Goal: Information Seeking & Learning: Learn about a topic

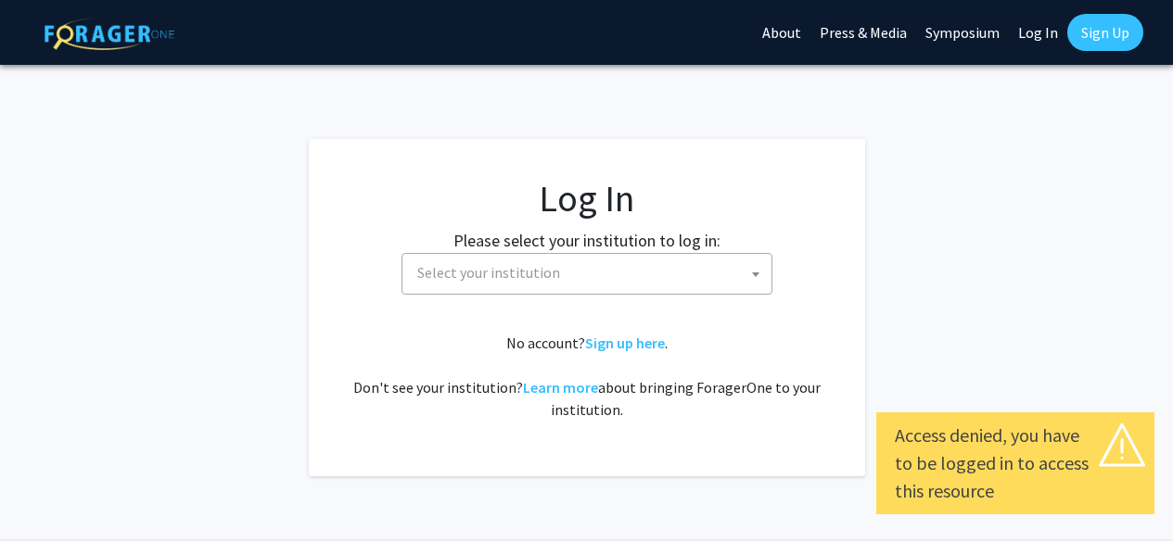
select select
click at [747, 271] on span at bounding box center [755, 274] width 19 height 41
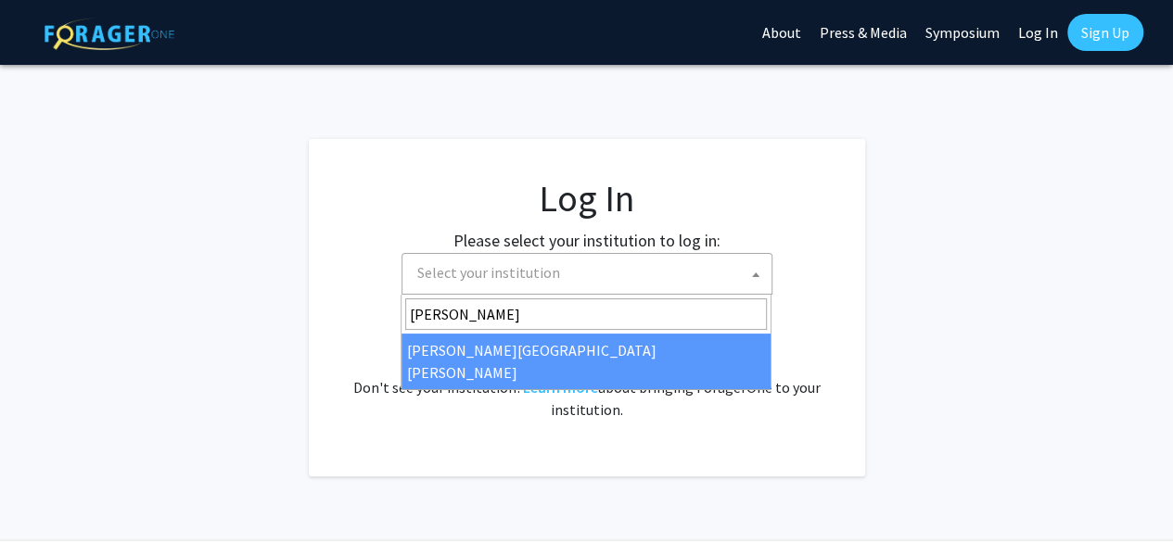
type input "john"
select select "1"
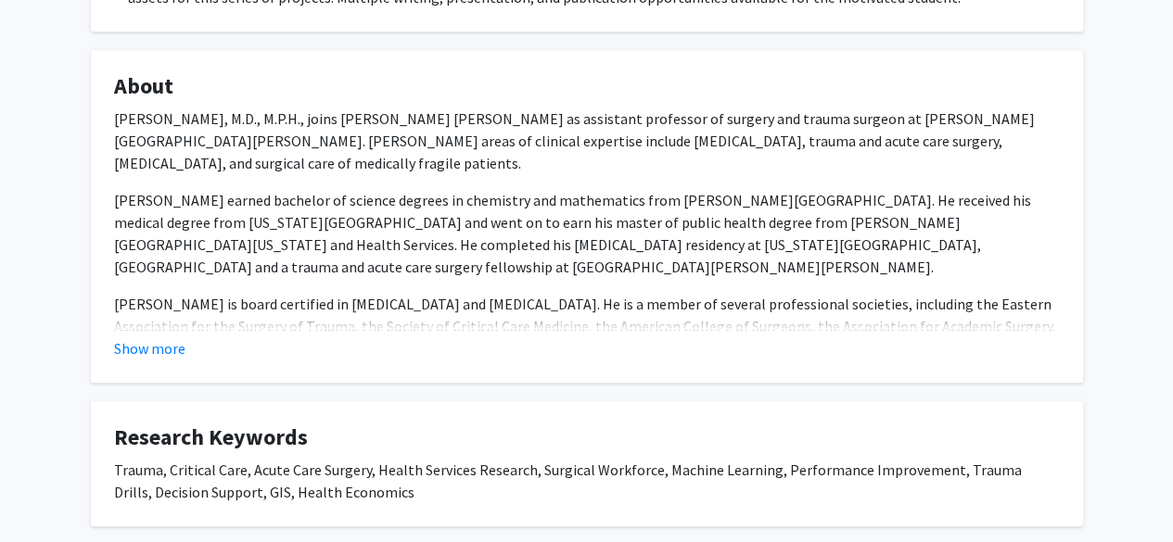
scroll to position [540, 0]
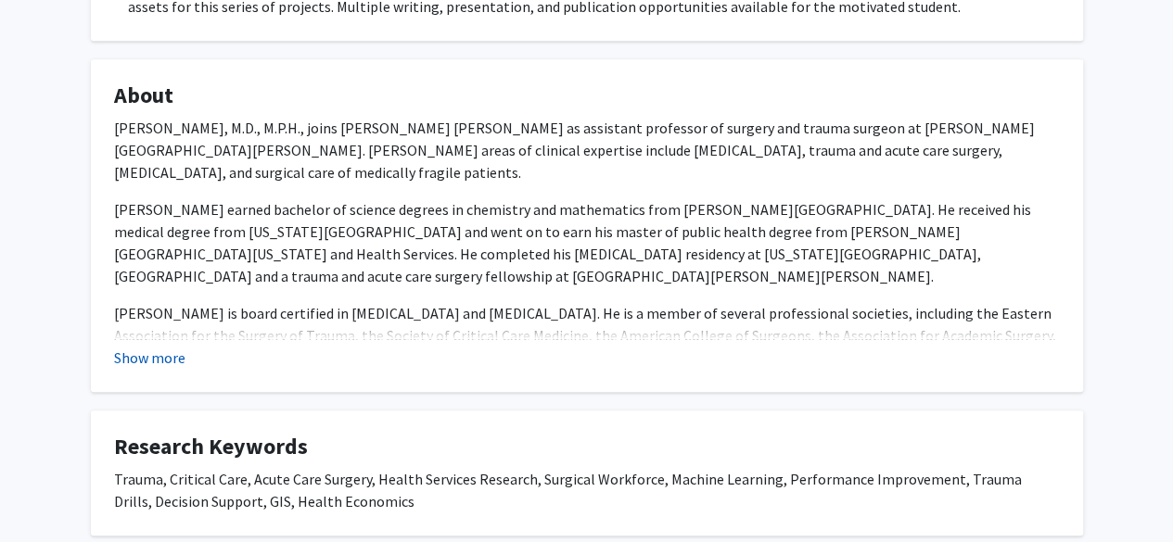
click at [135, 355] on button "Show more" at bounding box center [149, 358] width 71 height 22
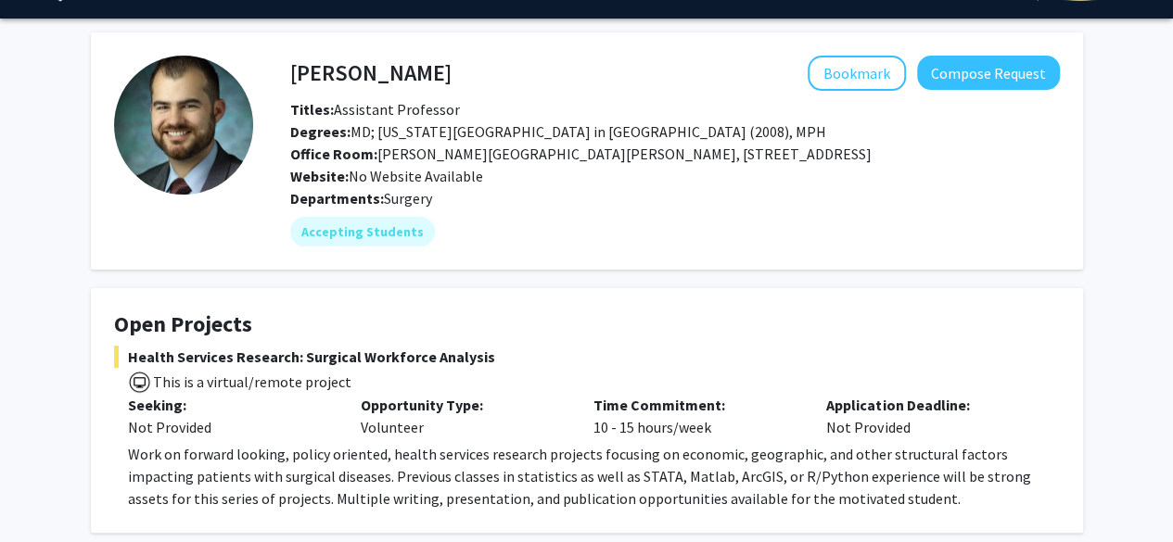
scroll to position [46, 0]
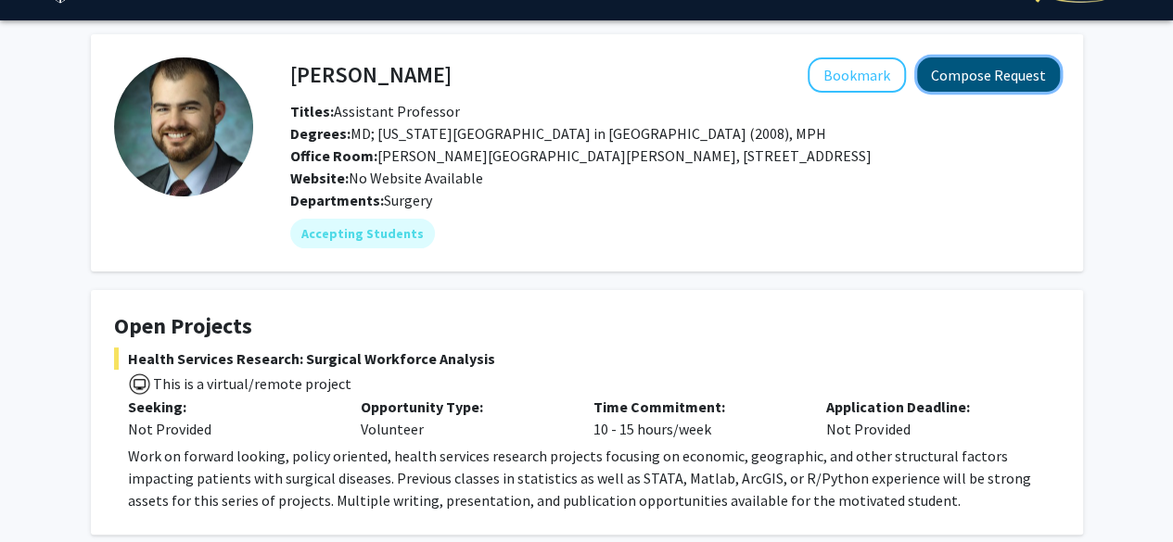
click at [1000, 72] on button "Compose Request" at bounding box center [988, 74] width 143 height 34
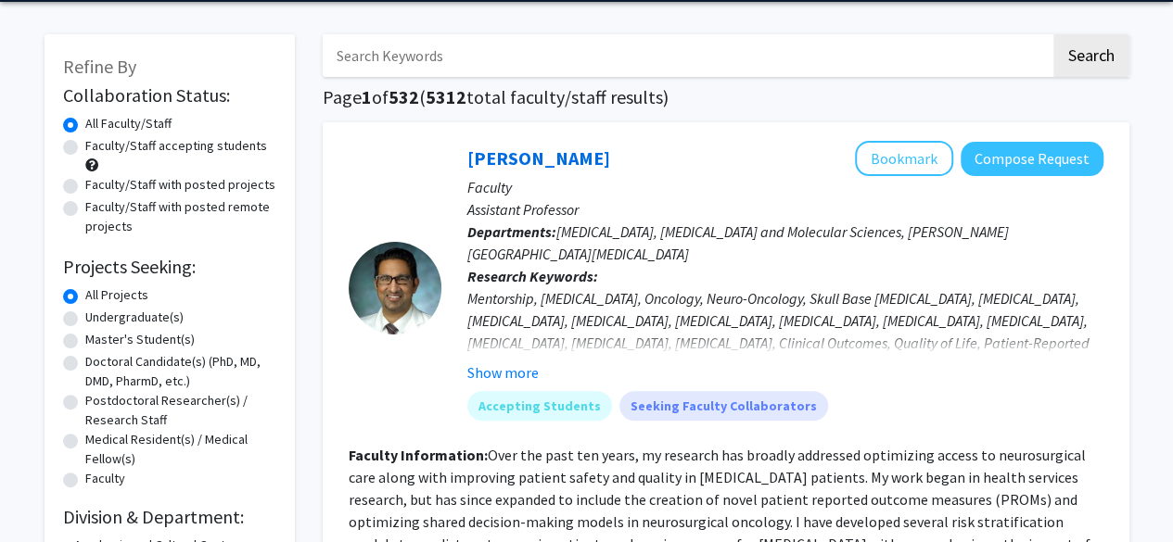
scroll to position [68, 0]
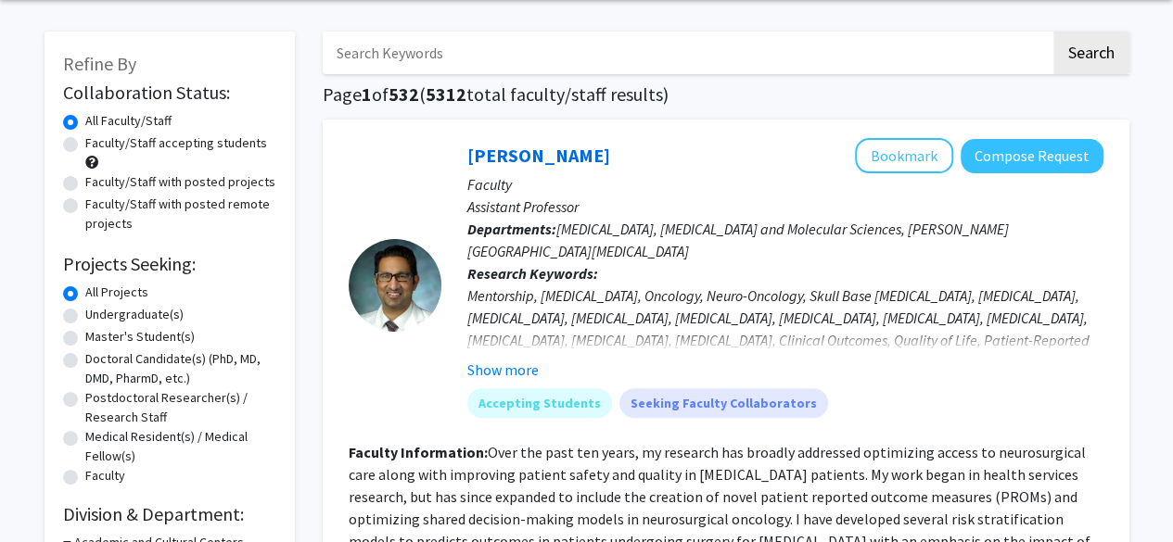
click at [430, 63] on input "Search Keywords" at bounding box center [687, 53] width 728 height 43
click at [1053, 32] on button "Search" at bounding box center [1091, 53] width 76 height 43
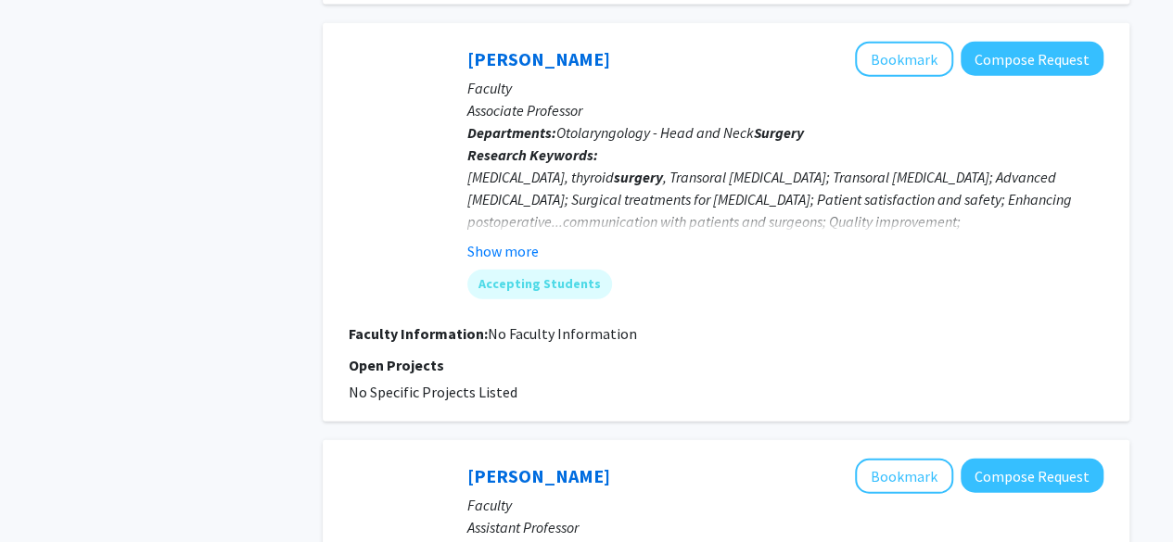
scroll to position [2181, 0]
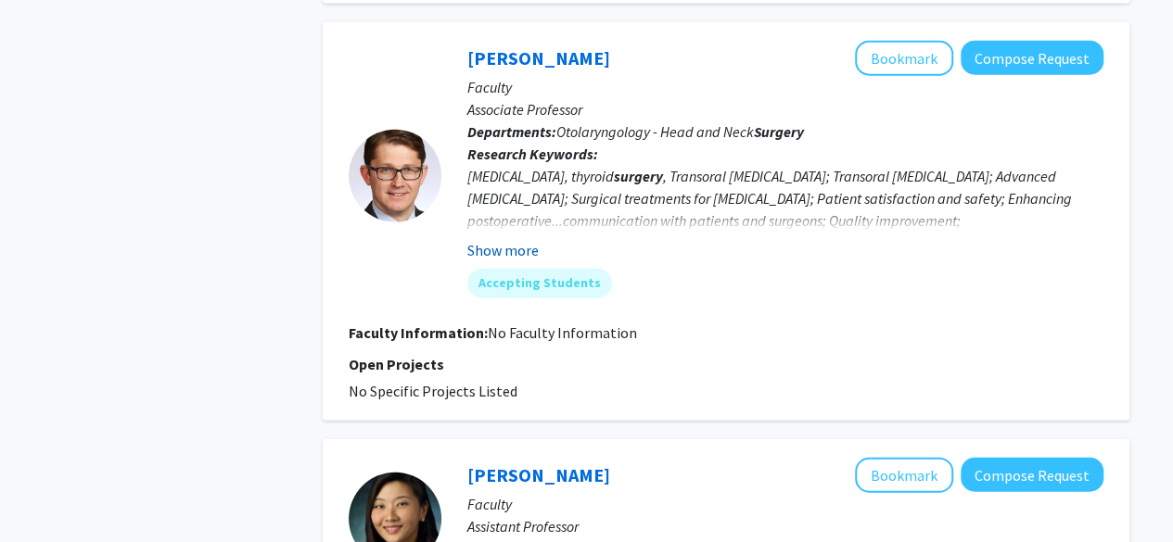
click at [515, 248] on button "Show more" at bounding box center [502, 250] width 71 height 22
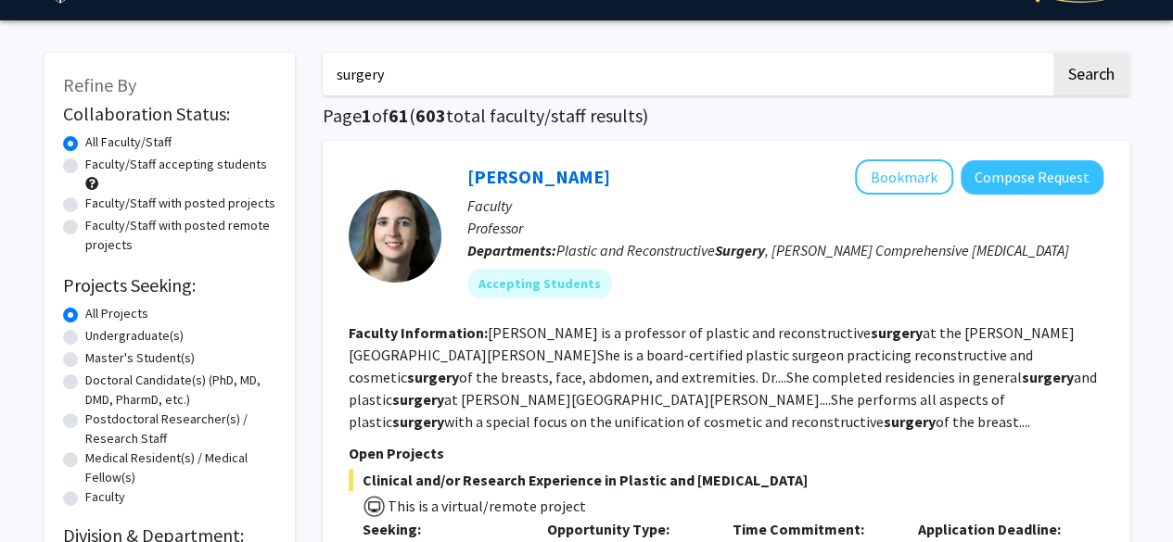
scroll to position [0, 0]
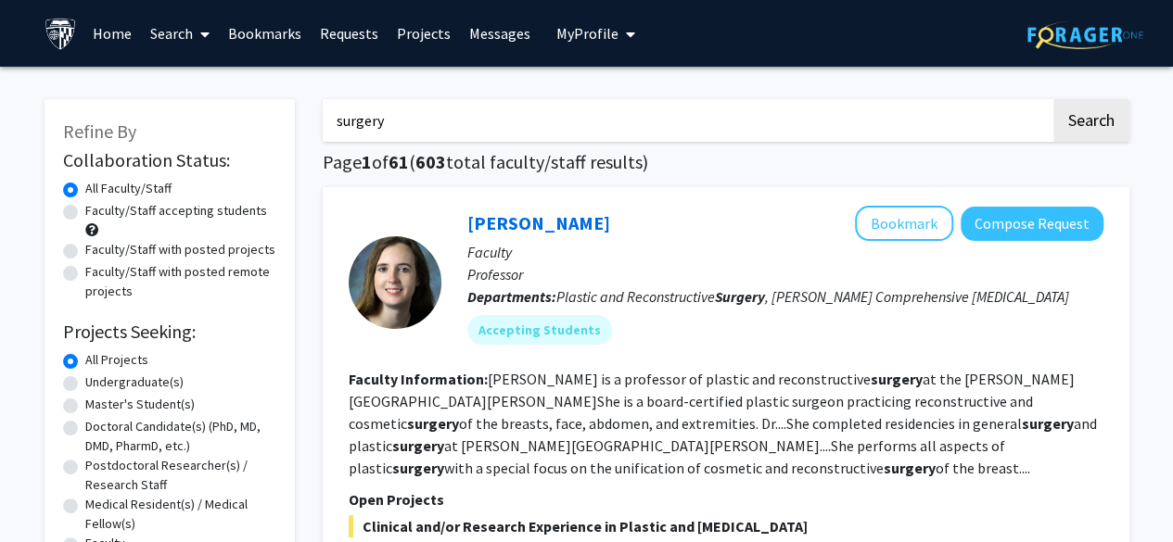
click at [331, 121] on input "surgery" at bounding box center [687, 120] width 728 height 43
type input "[MEDICAL_DATA]"
click at [1053, 99] on button "Search" at bounding box center [1091, 120] width 76 height 43
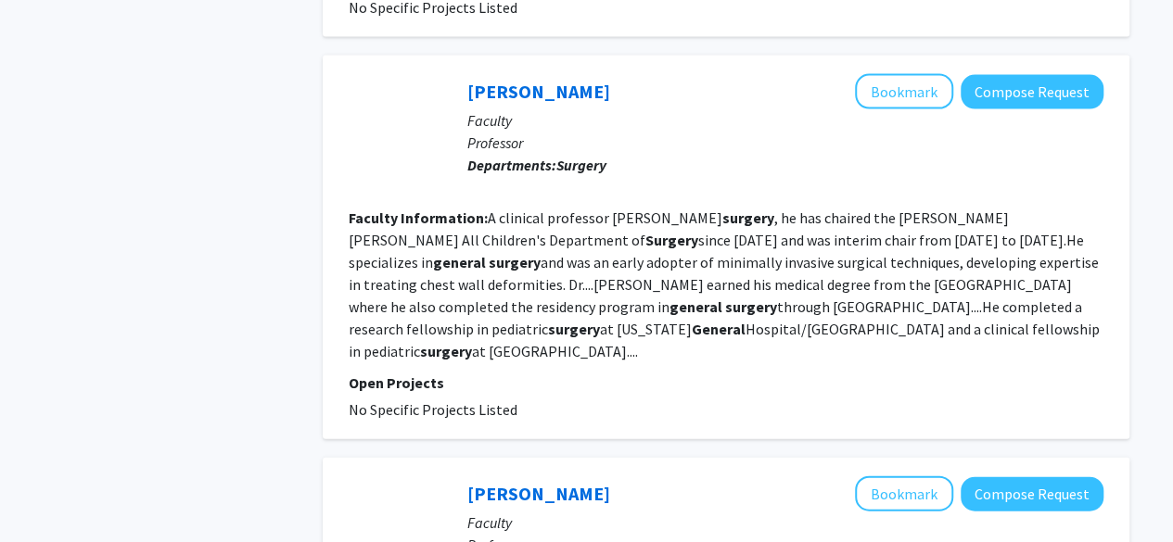
scroll to position [2027, 0]
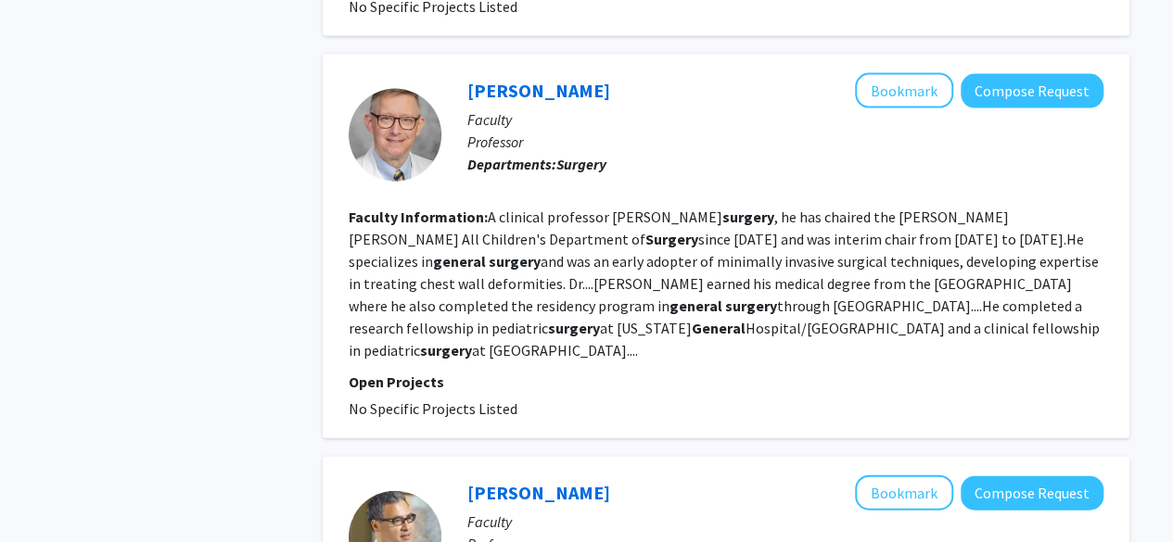
click at [398, 371] on p "Open Projects" at bounding box center [726, 382] width 755 height 22
click at [1011, 302] on fg-read-more "A clinical professor of surgery , he has chaired the [PERSON_NAME] [PERSON_NAME…" at bounding box center [724, 284] width 751 height 152
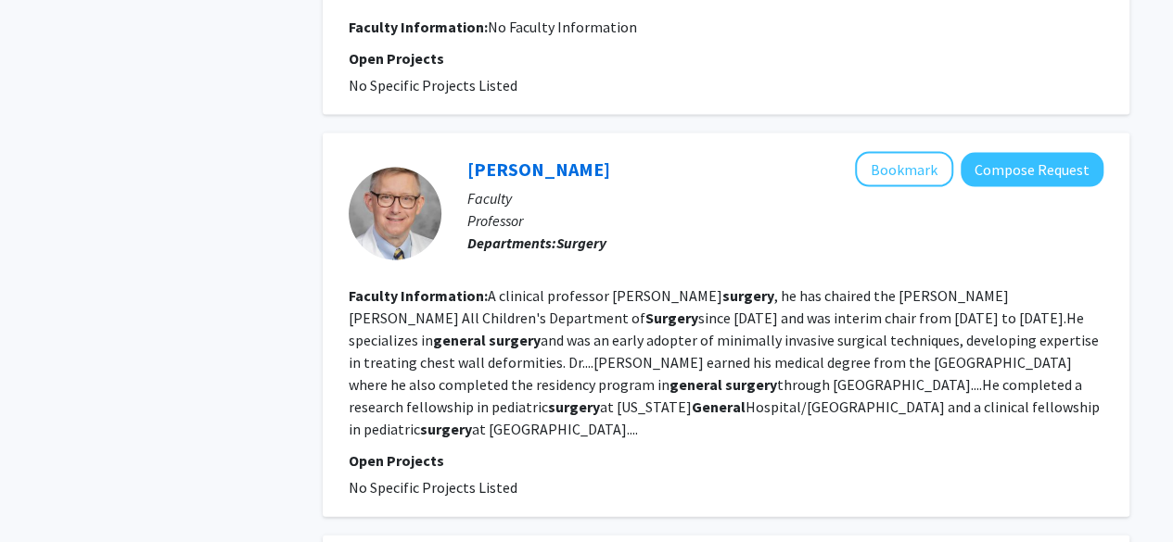
scroll to position [1949, 0]
click at [549, 157] on link "[PERSON_NAME]" at bounding box center [538, 168] width 143 height 23
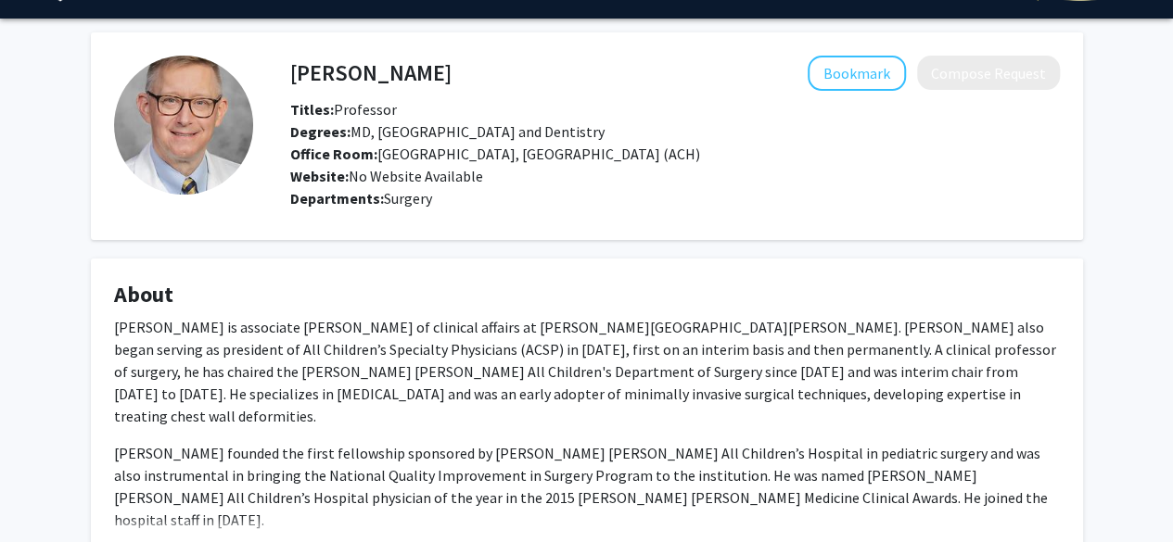
scroll to position [45, 0]
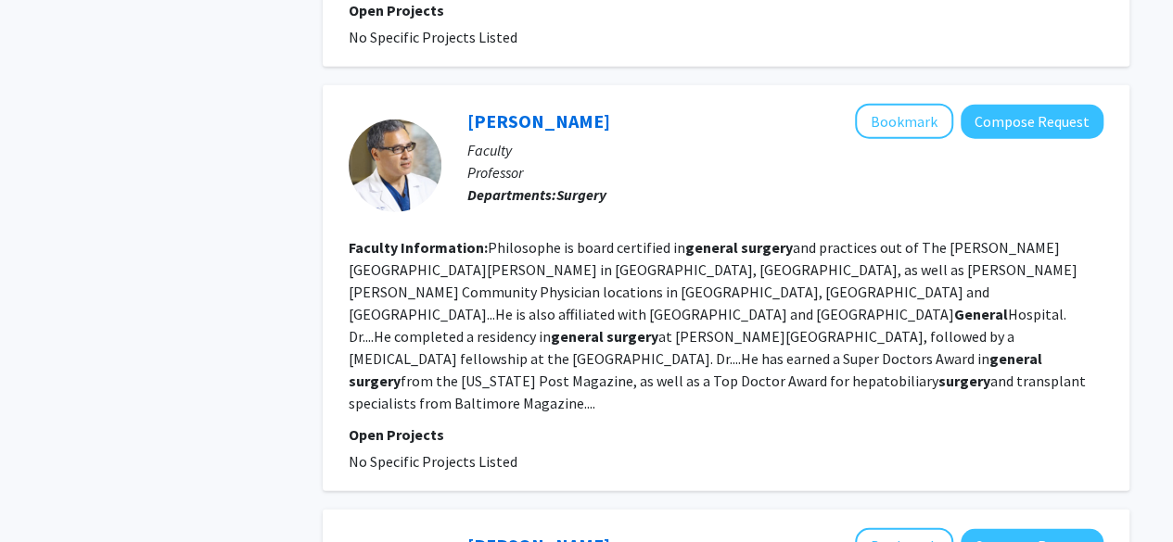
scroll to position [2399, 0]
click at [570, 108] on link "[PERSON_NAME]" at bounding box center [538, 119] width 143 height 23
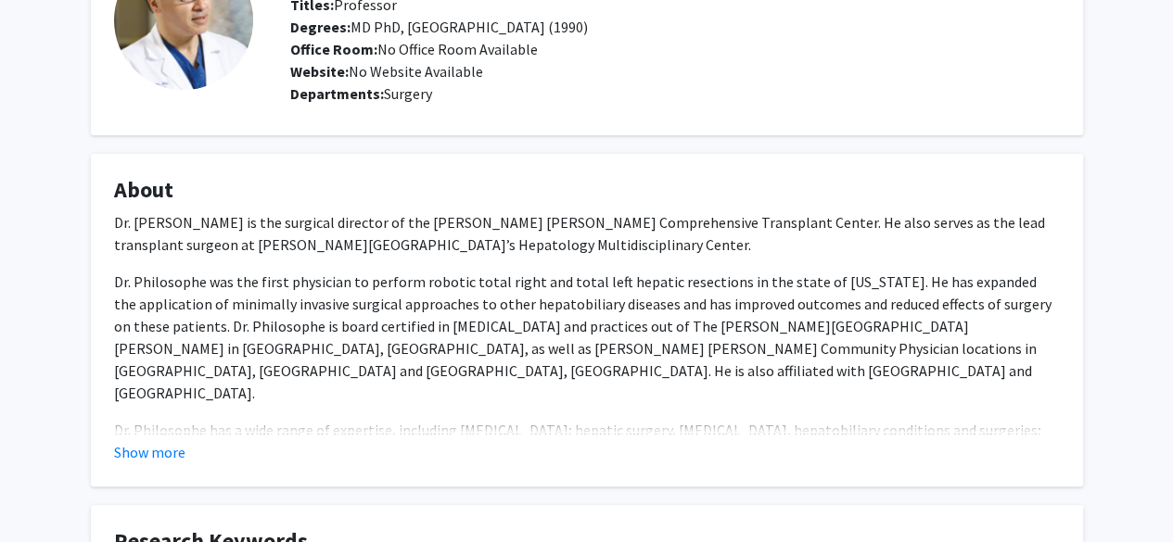
scroll to position [154, 0]
click at [150, 450] on button "Show more" at bounding box center [149, 451] width 71 height 22
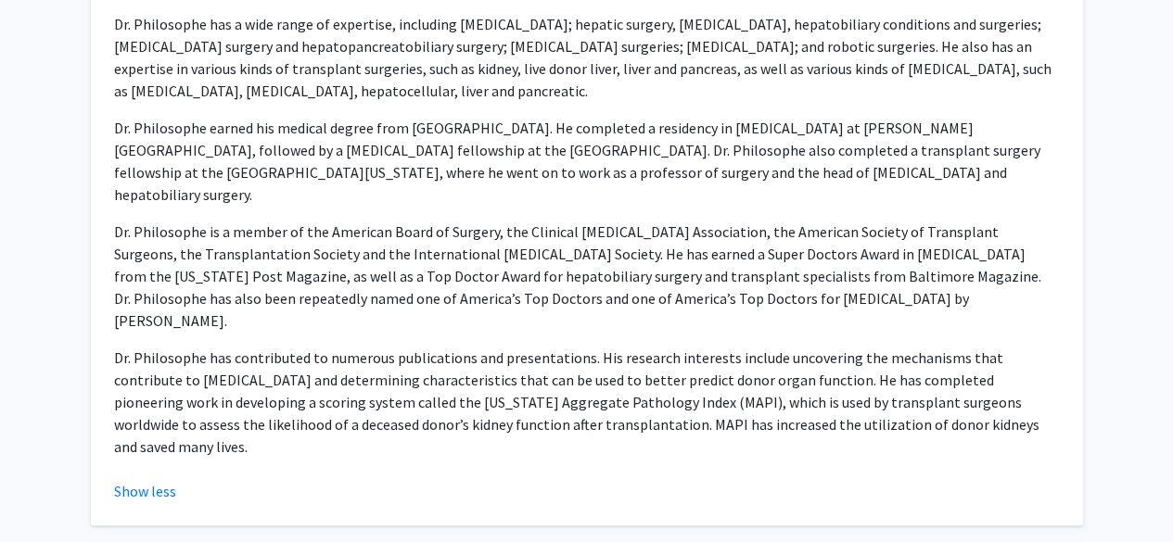
scroll to position [560, 0]
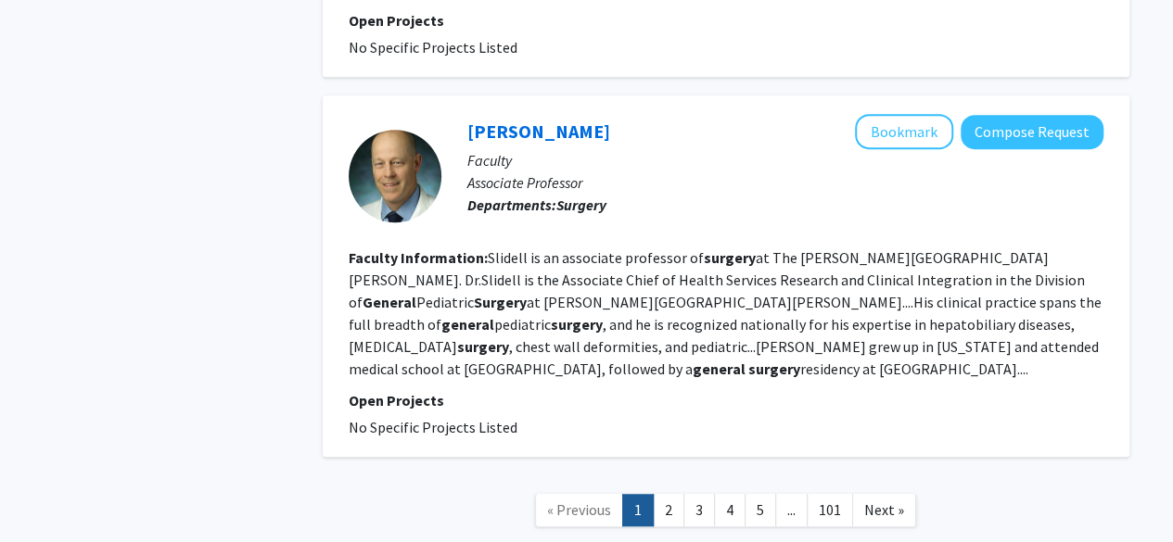
scroll to position [3991, 0]
click at [675, 493] on link "2" at bounding box center [669, 509] width 32 height 32
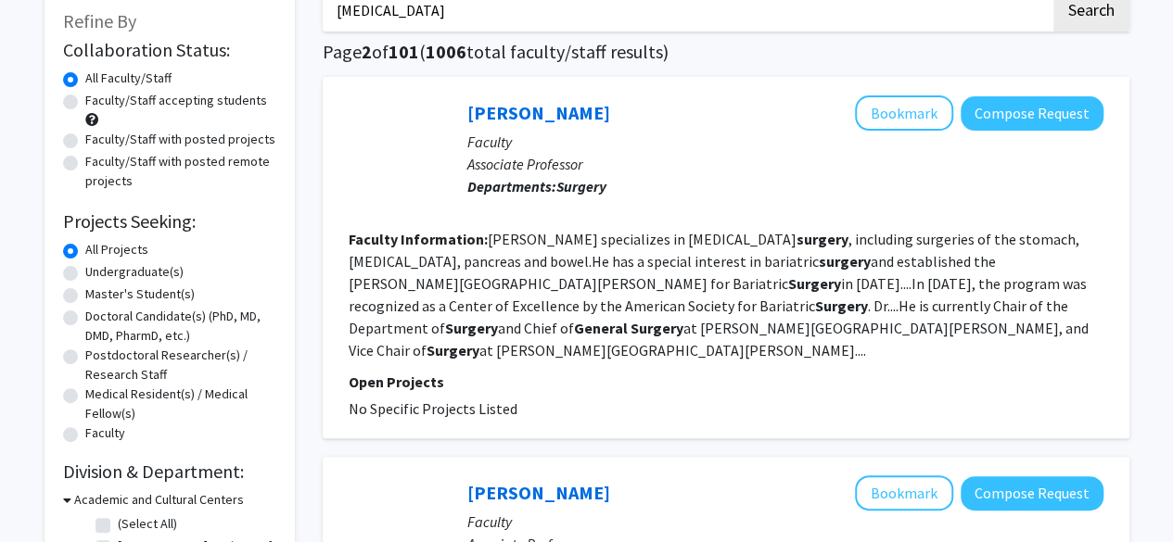
scroll to position [118, 0]
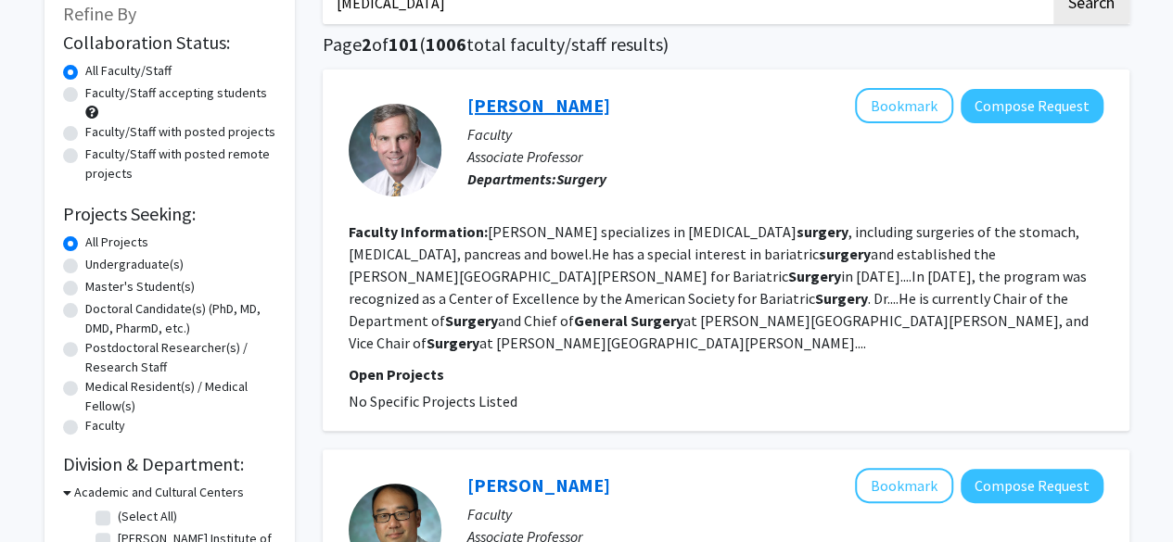
click at [510, 102] on link "[PERSON_NAME]" at bounding box center [538, 105] width 143 height 23
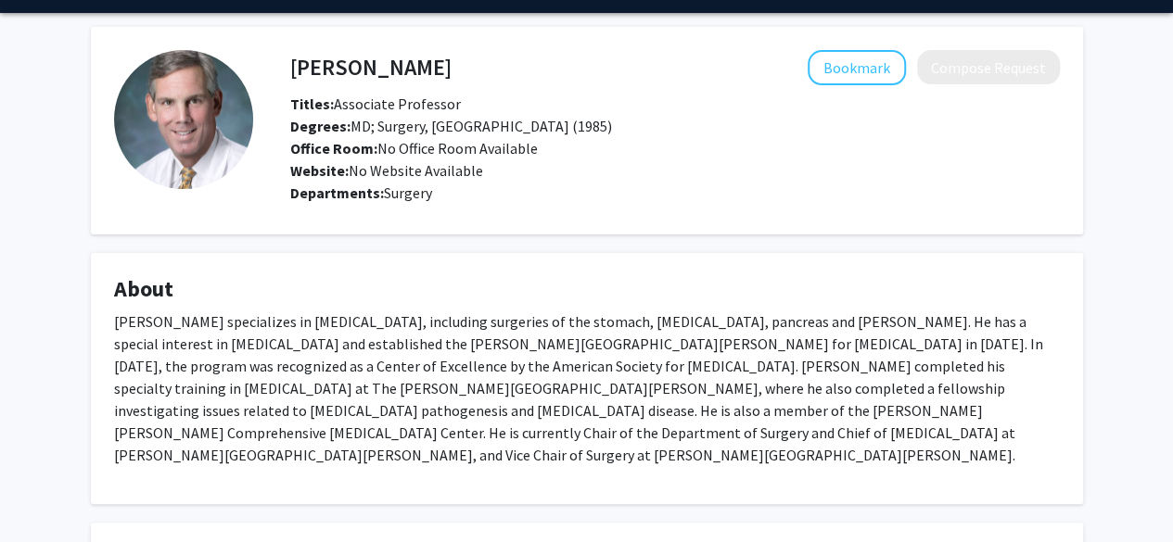
scroll to position [30, 0]
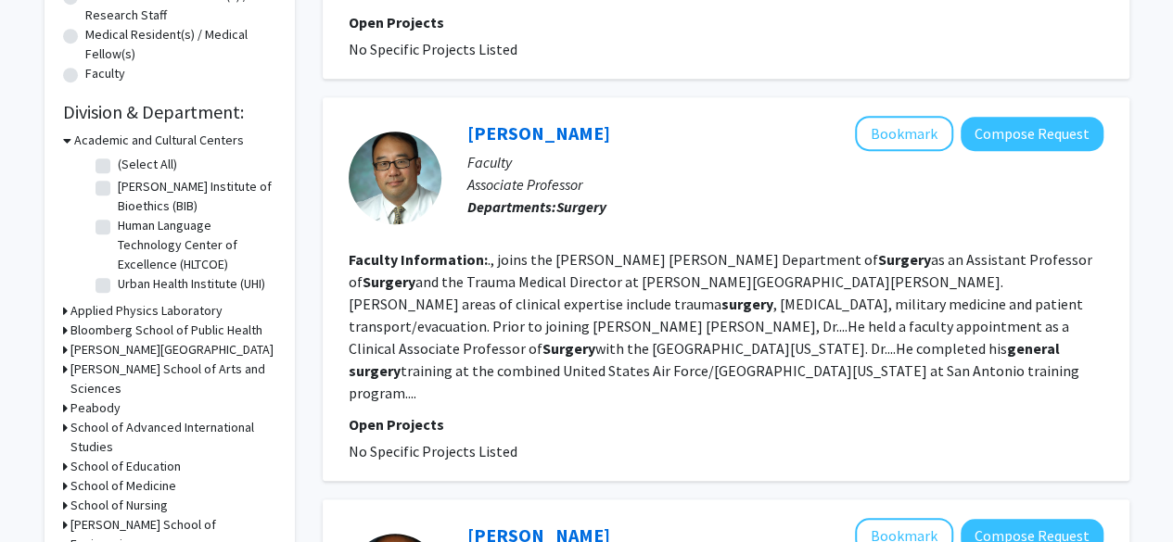
scroll to position [472, 0]
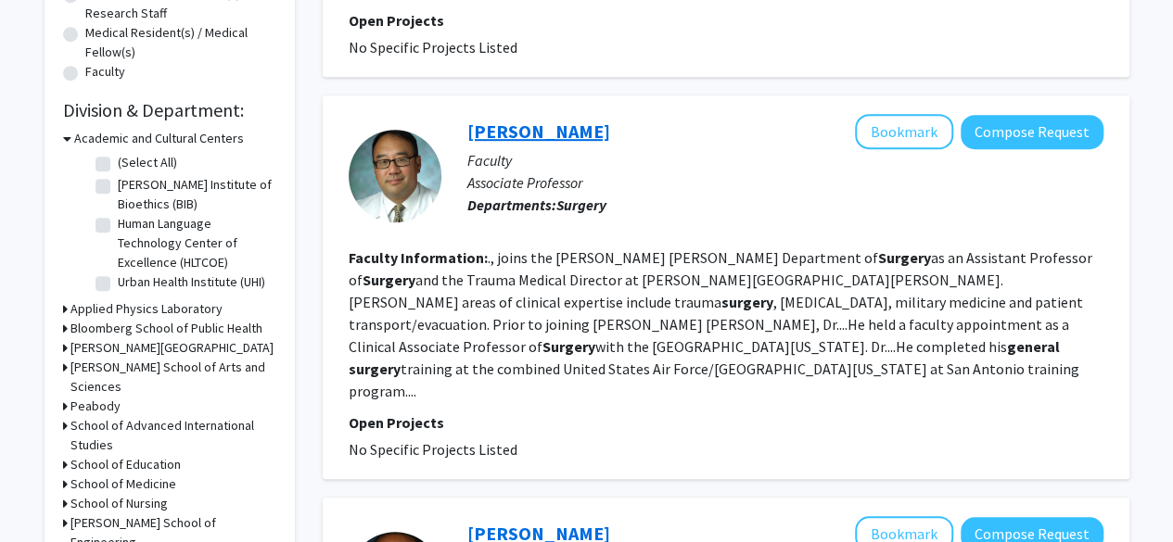
click at [497, 120] on link "[PERSON_NAME]" at bounding box center [538, 131] width 143 height 23
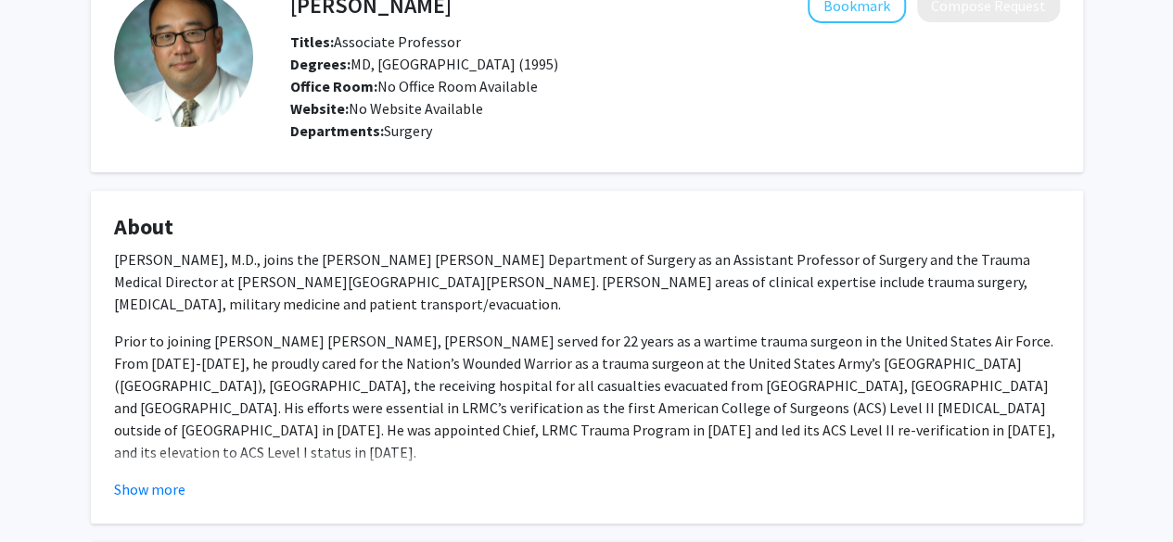
scroll to position [119, 0]
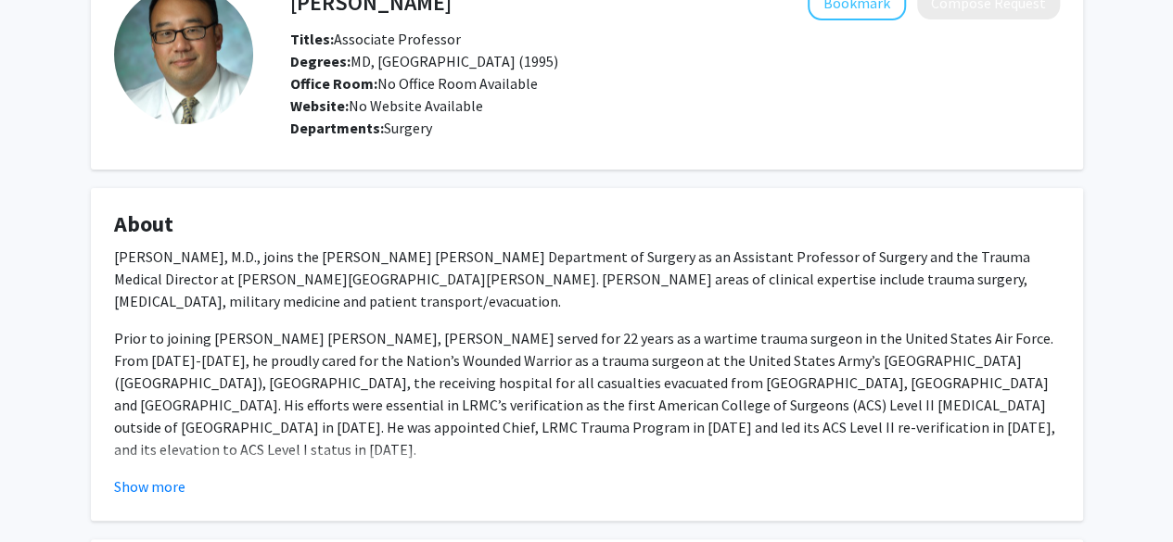
click at [155, 481] on button "Show more" at bounding box center [149, 487] width 71 height 22
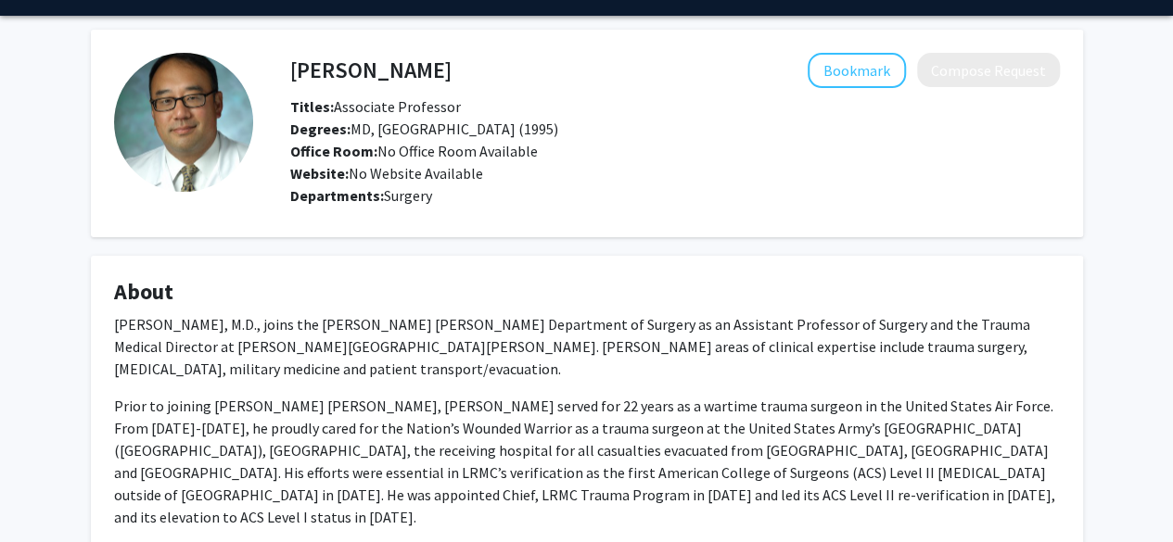
scroll to position [0, 0]
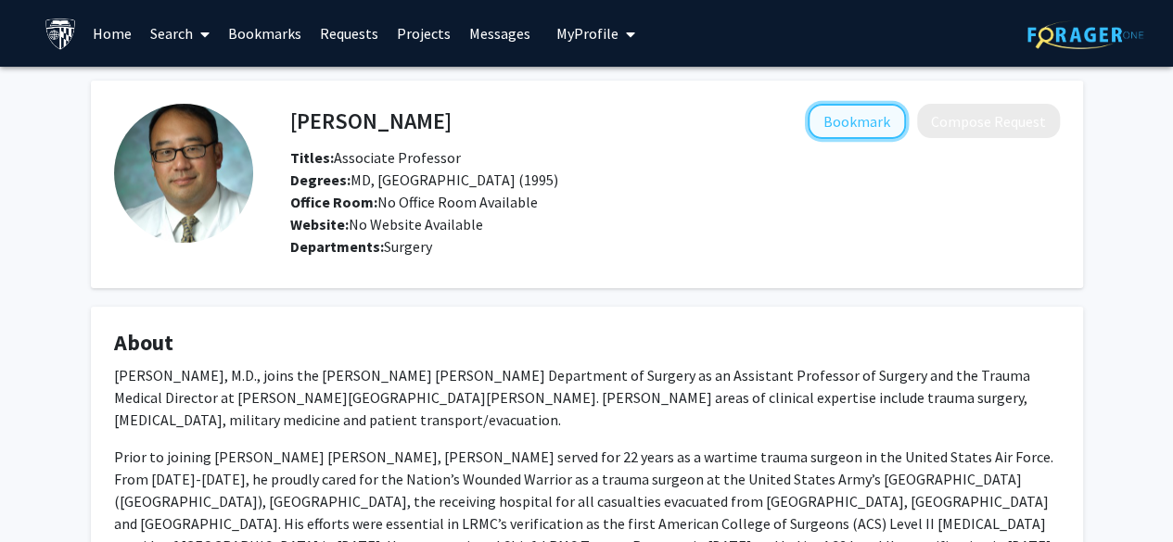
click at [865, 120] on button "Bookmark" at bounding box center [857, 121] width 98 height 35
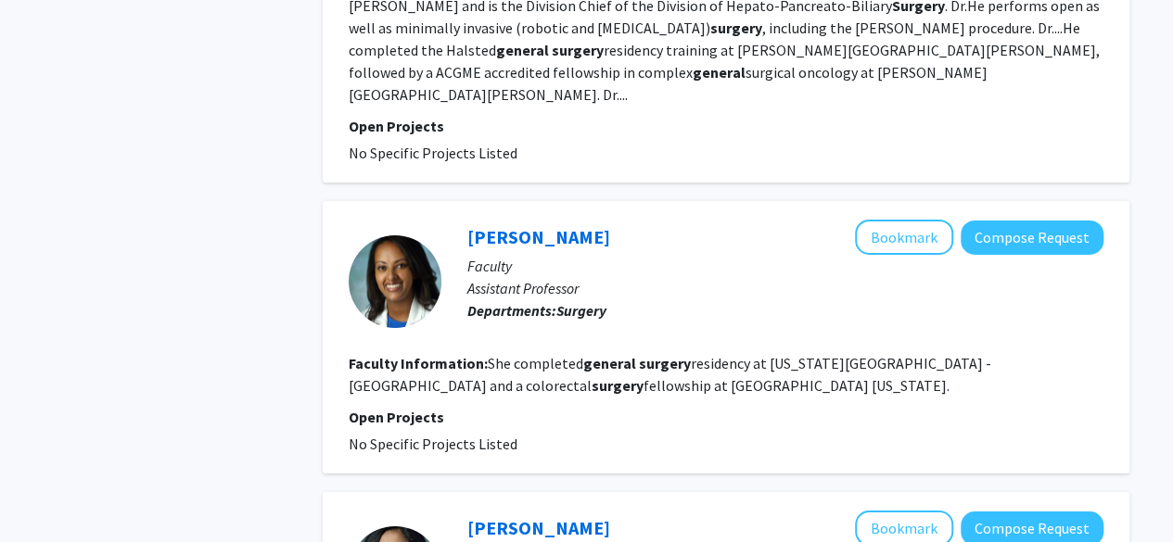
scroll to position [3084, 0]
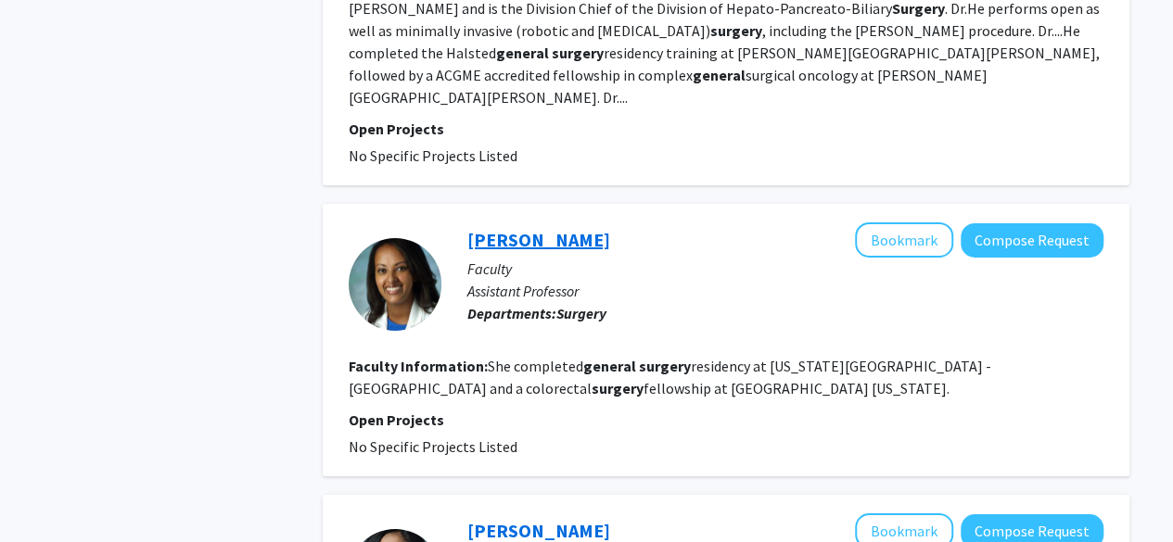
click at [554, 228] on link "[PERSON_NAME]" at bounding box center [538, 239] width 143 height 23
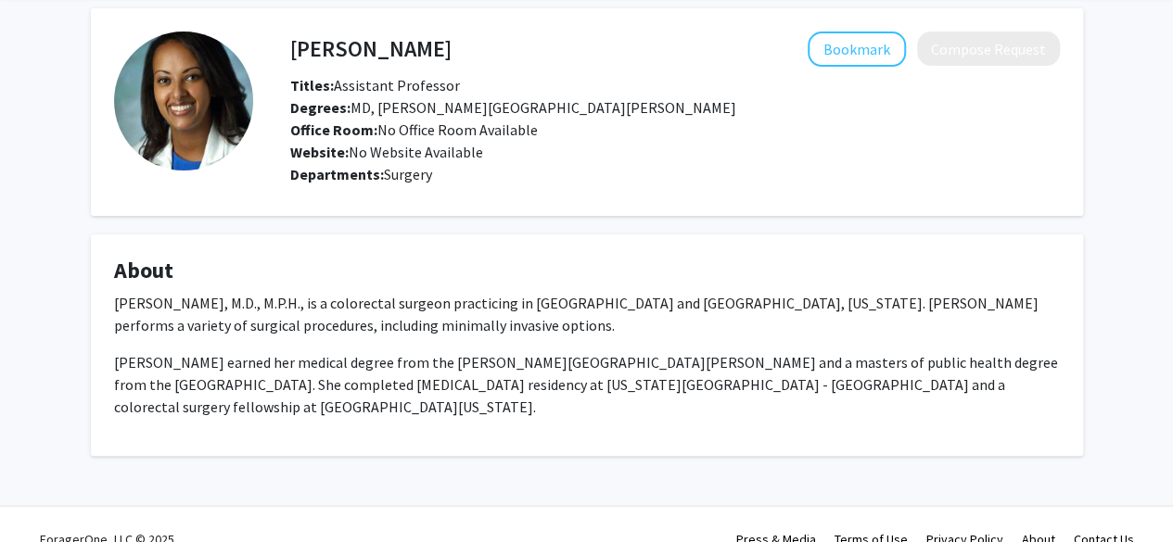
scroll to position [101, 0]
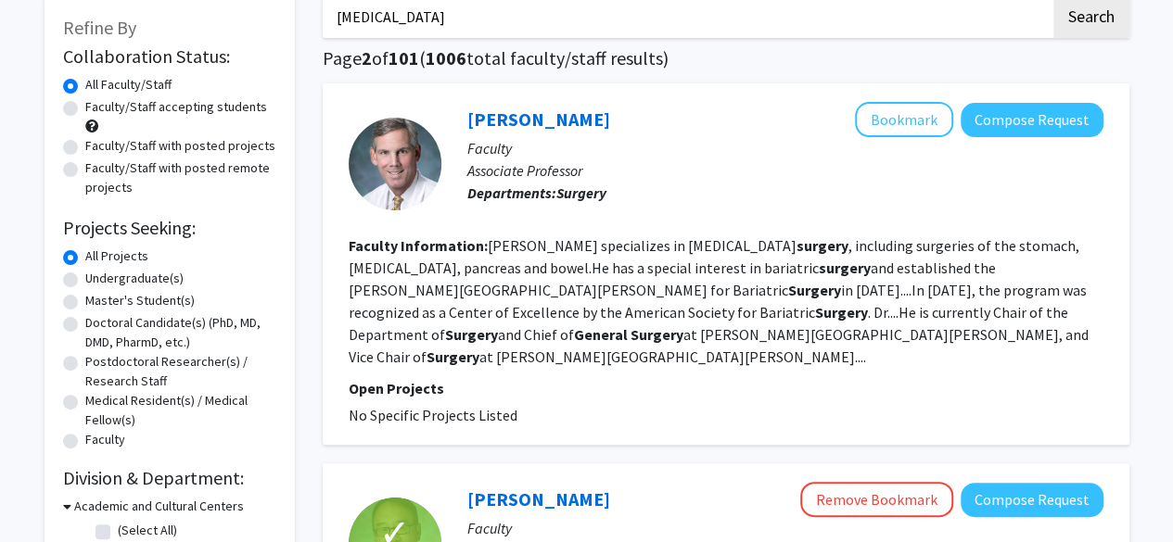
scroll to position [109, 0]
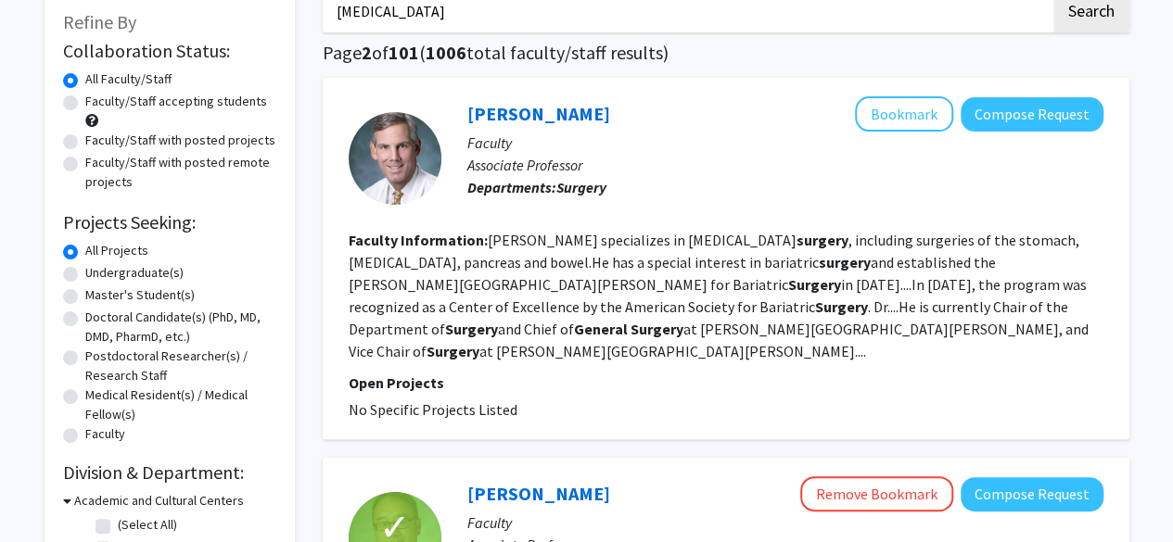
click at [85, 315] on label "Doctoral Candidate(s) (PhD, MD, DMD, PharmD, etc.)" at bounding box center [180, 327] width 191 height 39
click at [85, 315] on input "Doctoral Candidate(s) (PhD, MD, DMD, PharmD, etc.)" at bounding box center [91, 314] width 12 height 12
radio input "true"
